Goal: Information Seeking & Learning: Learn about a topic

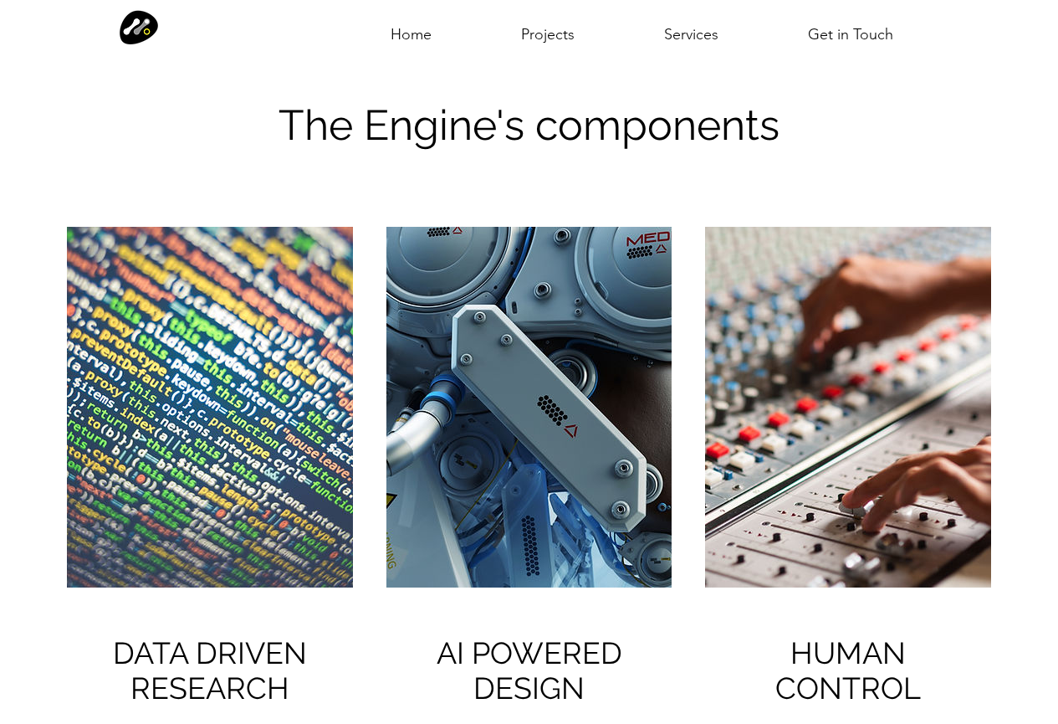
scroll to position [1366, 0]
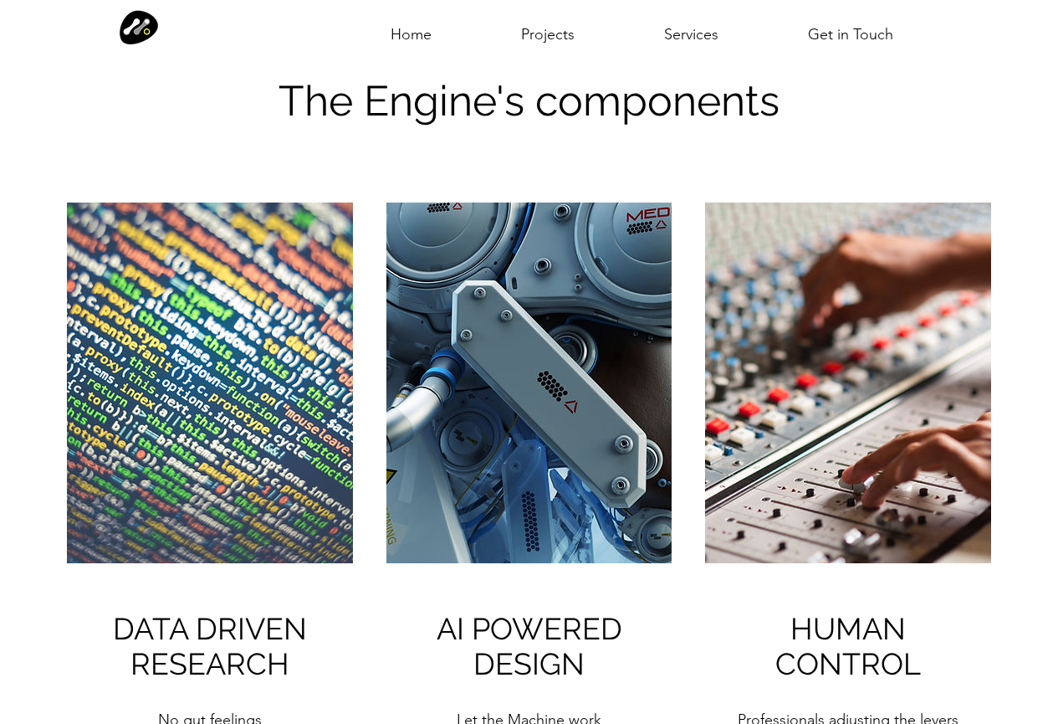
click at [221, 453] on img at bounding box center [210, 382] width 286 height 361
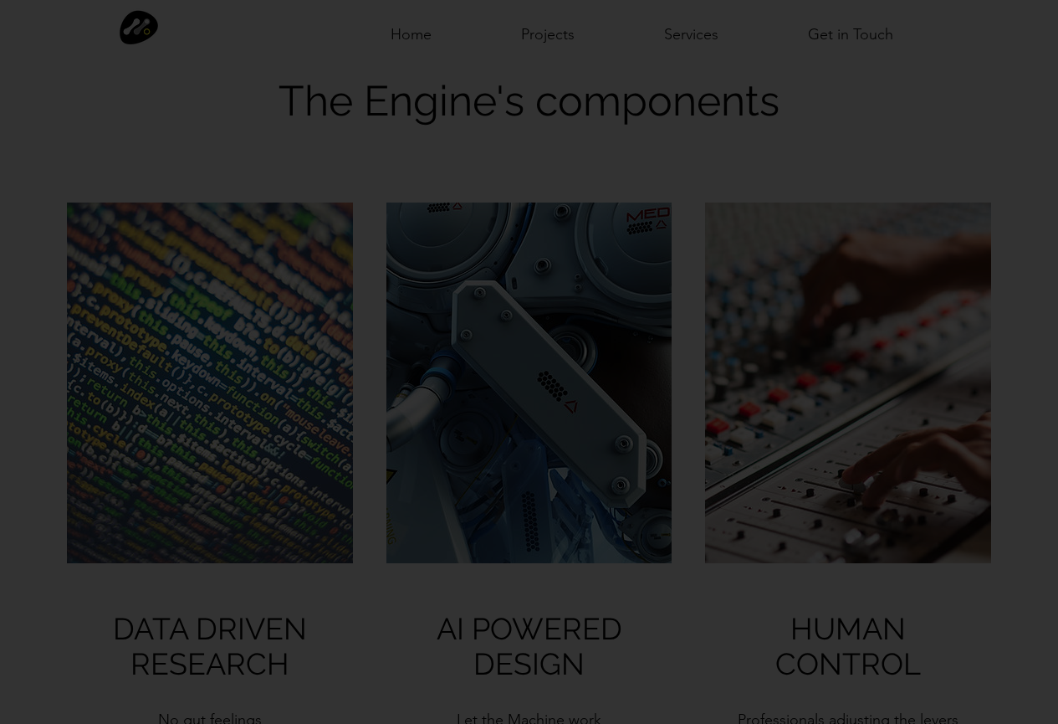
scroll to position [0, 0]
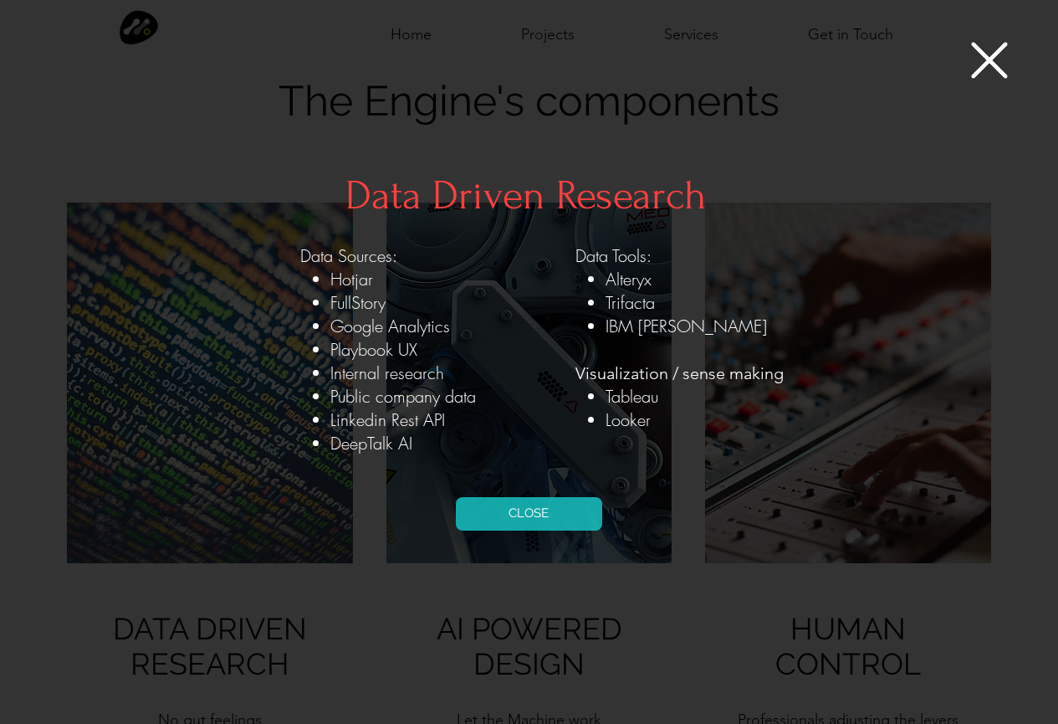
click at [990, 64] on icon "Back to site" at bounding box center [989, 60] width 37 height 37
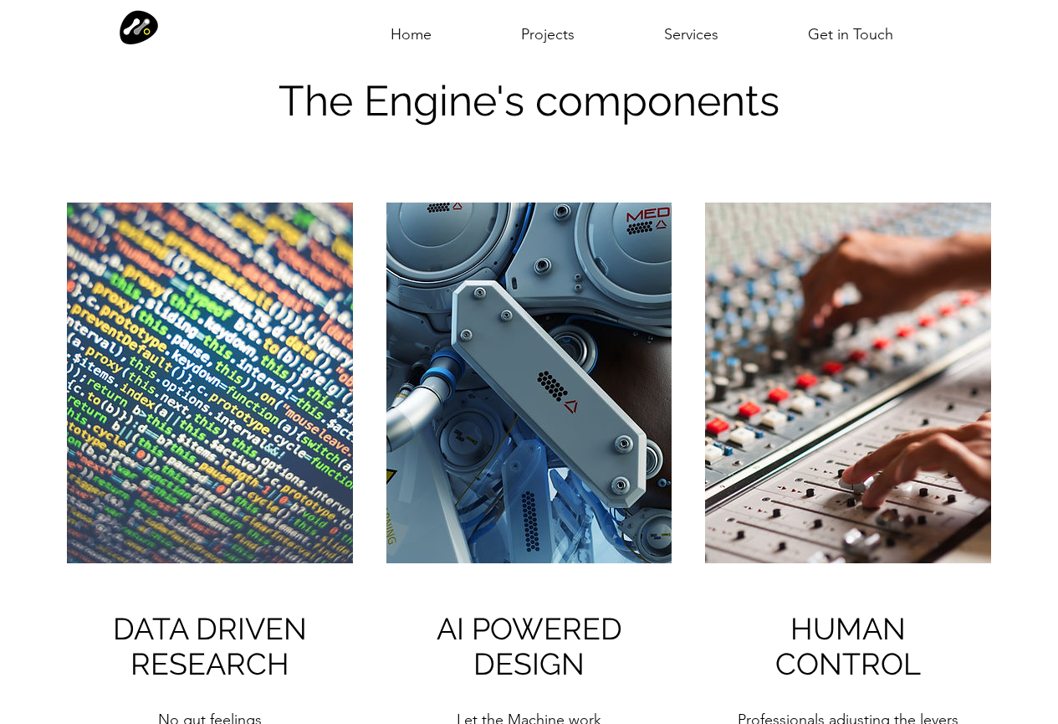
click at [446, 438] on img at bounding box center [529, 382] width 286 height 361
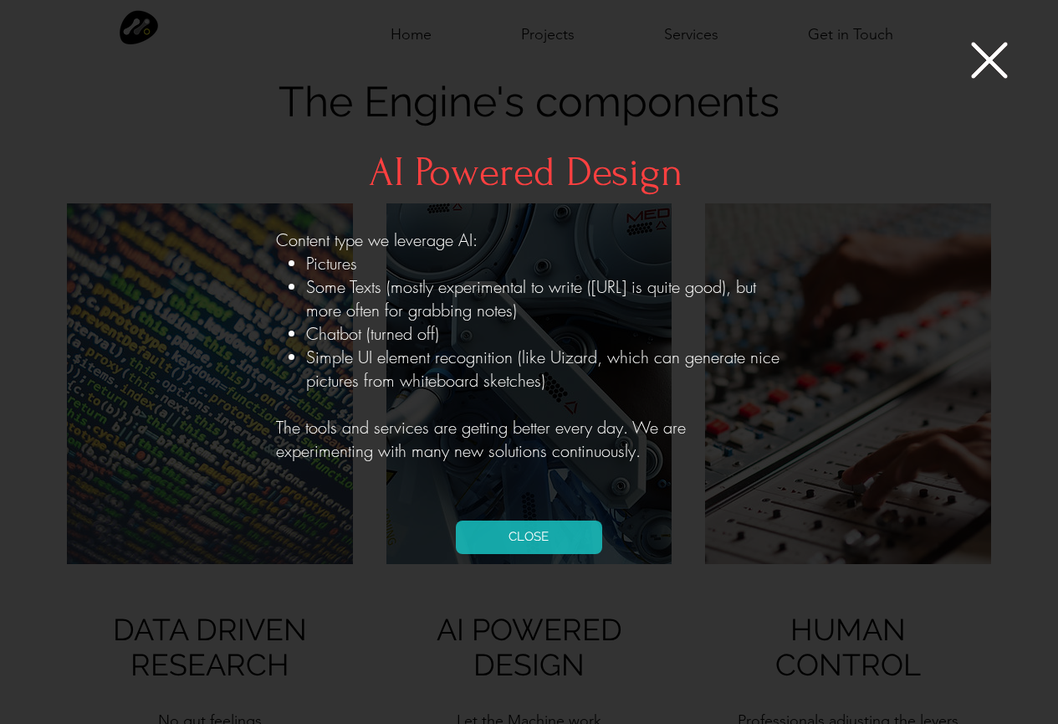
click at [994, 59] on icon "Back to site" at bounding box center [989, 60] width 37 height 37
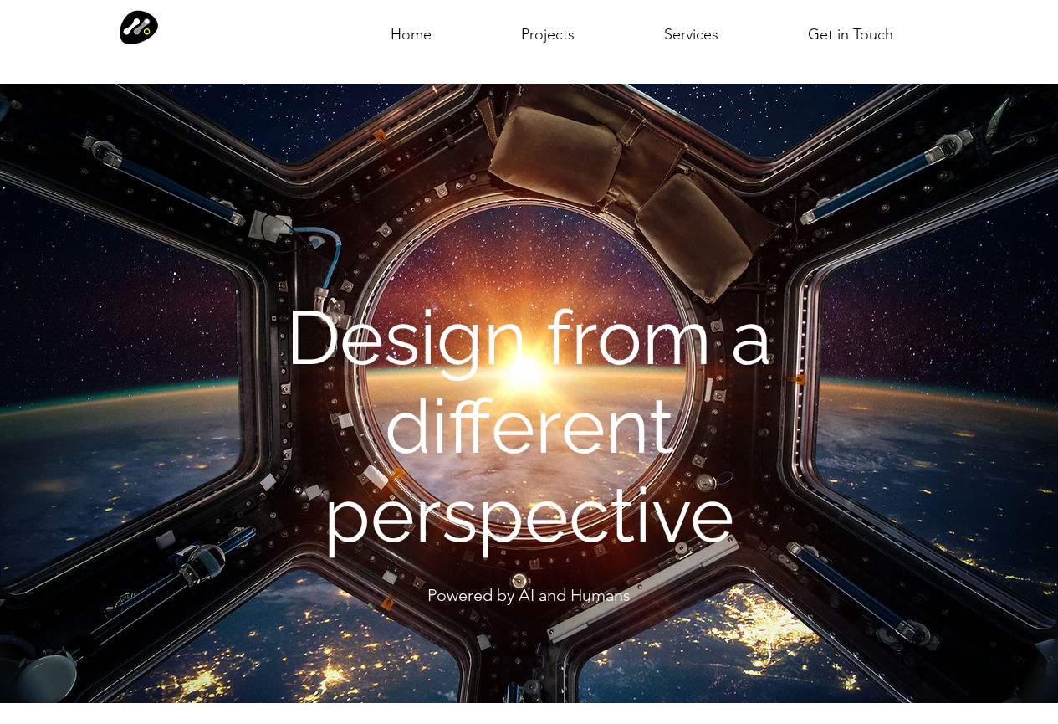
scroll to position [1365, 0]
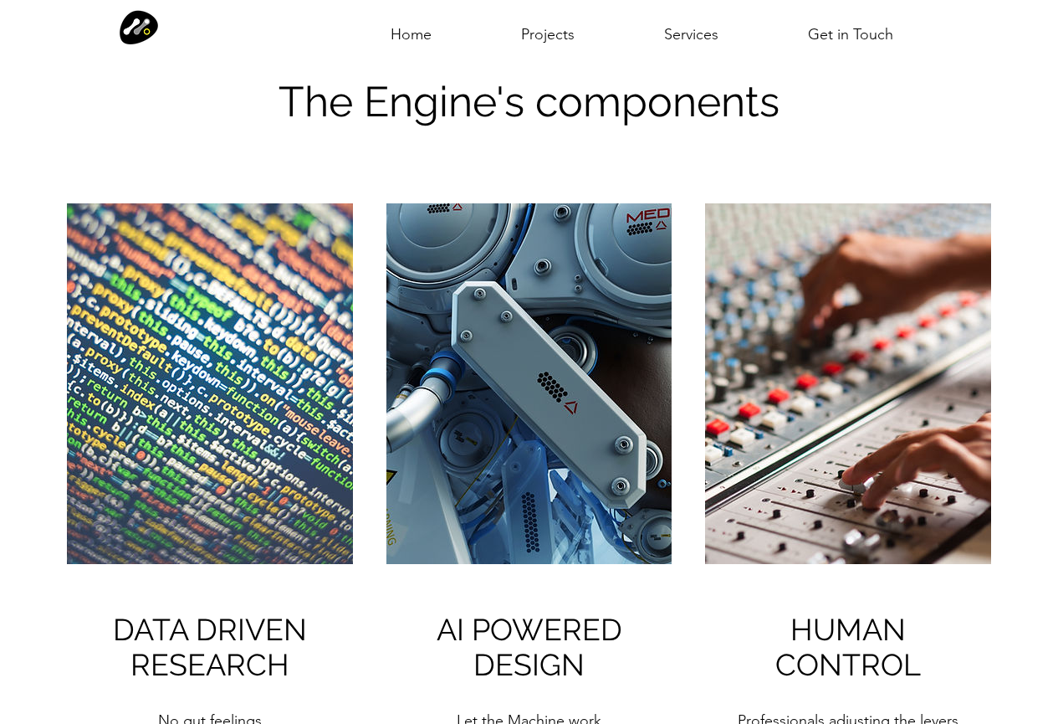
click at [765, 430] on img at bounding box center [848, 383] width 286 height 361
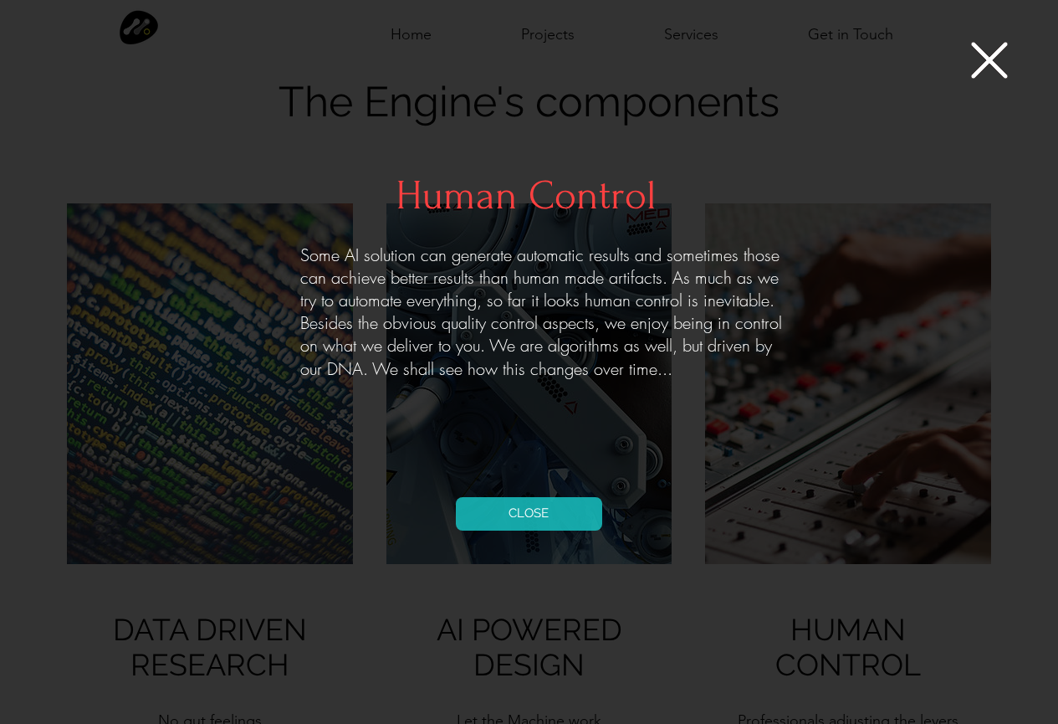
click at [990, 59] on icon "Back to site" at bounding box center [989, 60] width 37 height 37
